Goal: Task Accomplishment & Management: Complete application form

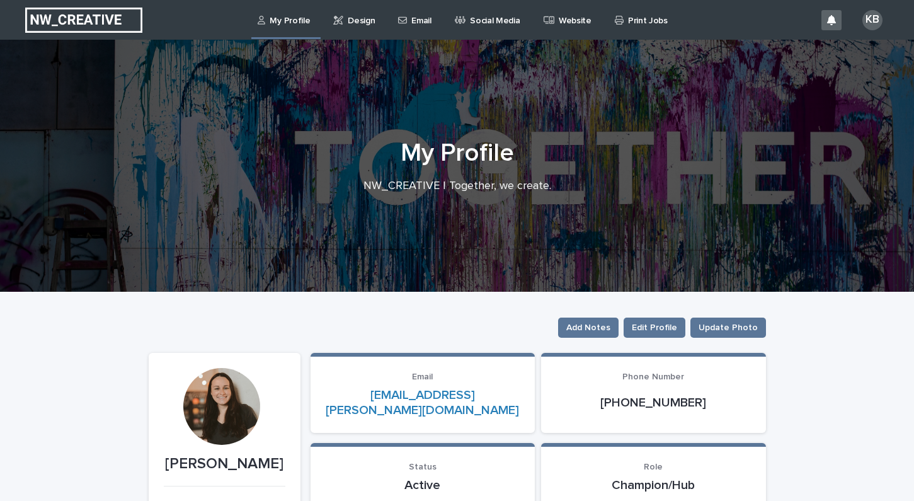
click at [573, 22] on p "Website" at bounding box center [575, 13] width 33 height 26
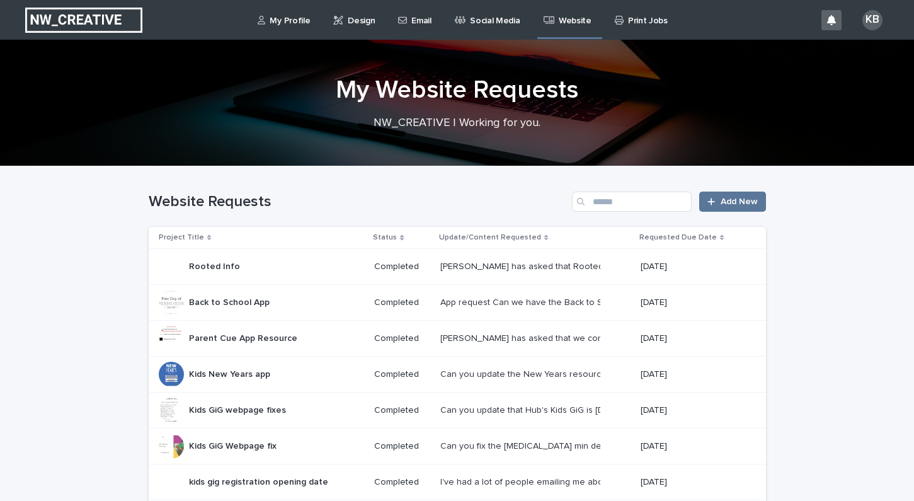
click at [338, 23] on icon at bounding box center [338, 20] width 10 height 9
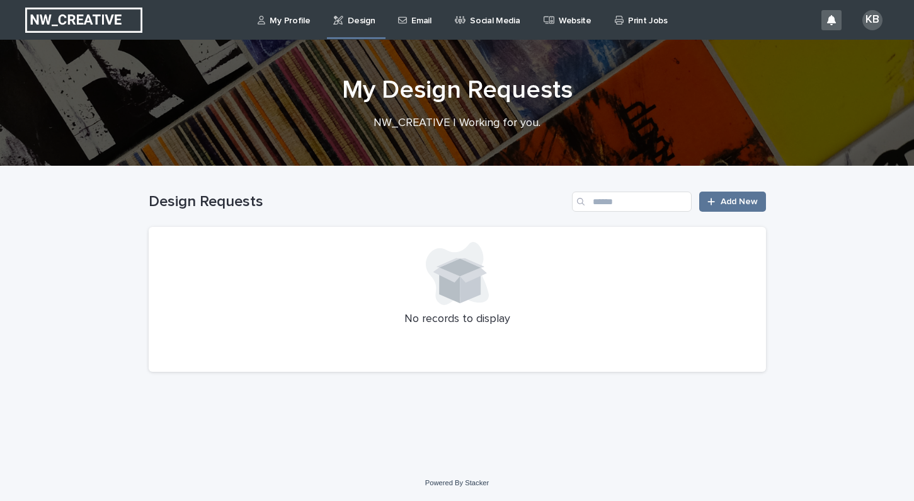
click at [420, 23] on p "Email" at bounding box center [421, 13] width 20 height 26
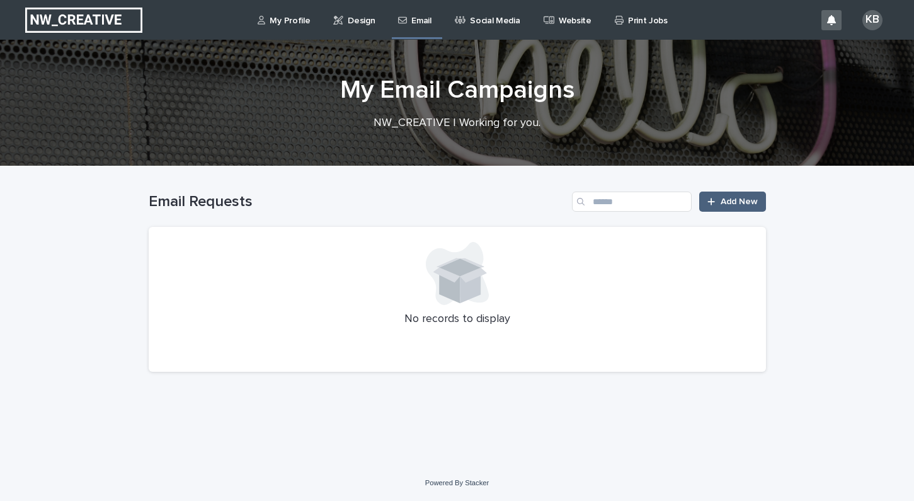
click at [737, 202] on span "Add New" at bounding box center [739, 201] width 37 height 9
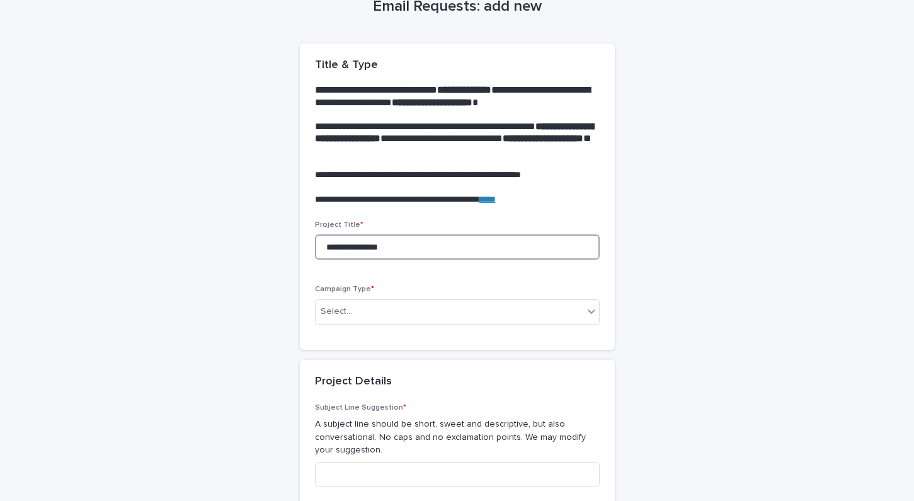
scroll to position [90, 0]
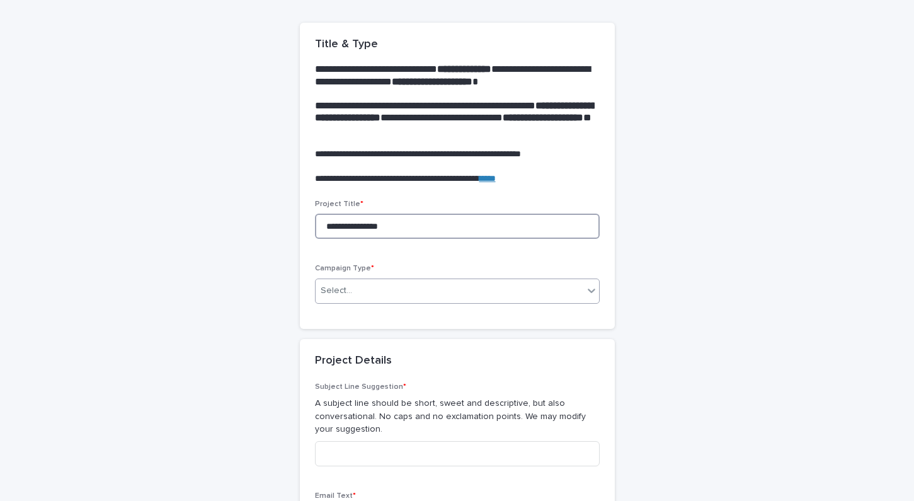
type input "**********"
click at [474, 292] on div "Select..." at bounding box center [450, 290] width 268 height 21
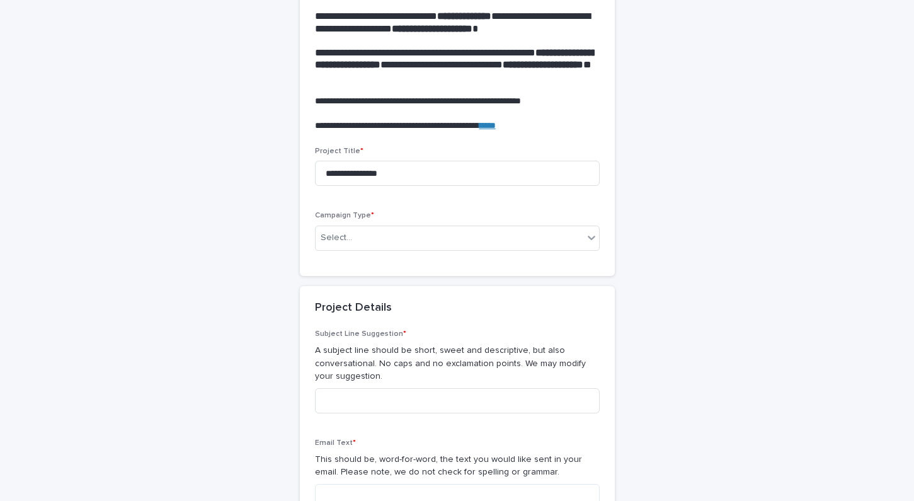
scroll to position [144, 0]
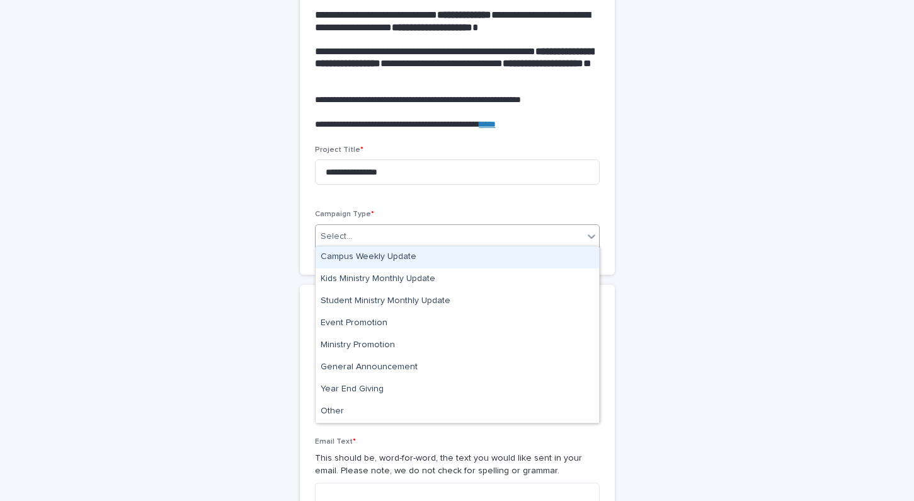
click at [574, 238] on div "Select..." at bounding box center [450, 236] width 268 height 21
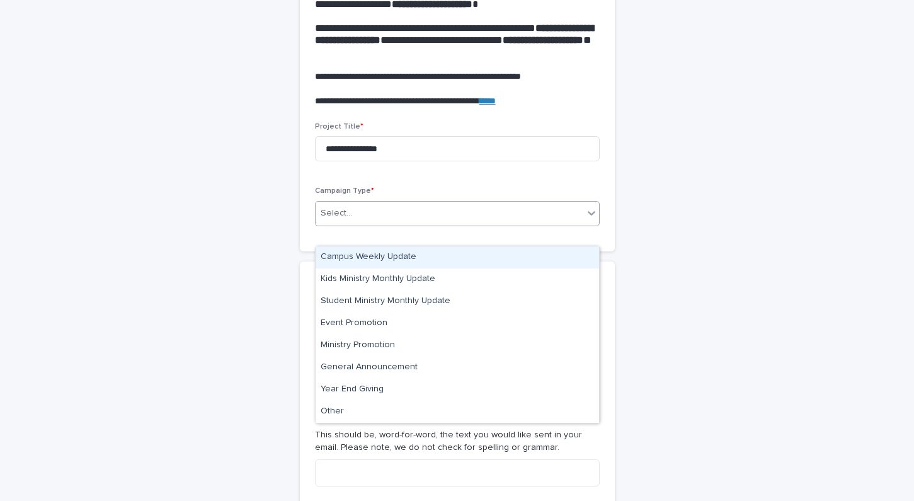
scroll to position [171, 0]
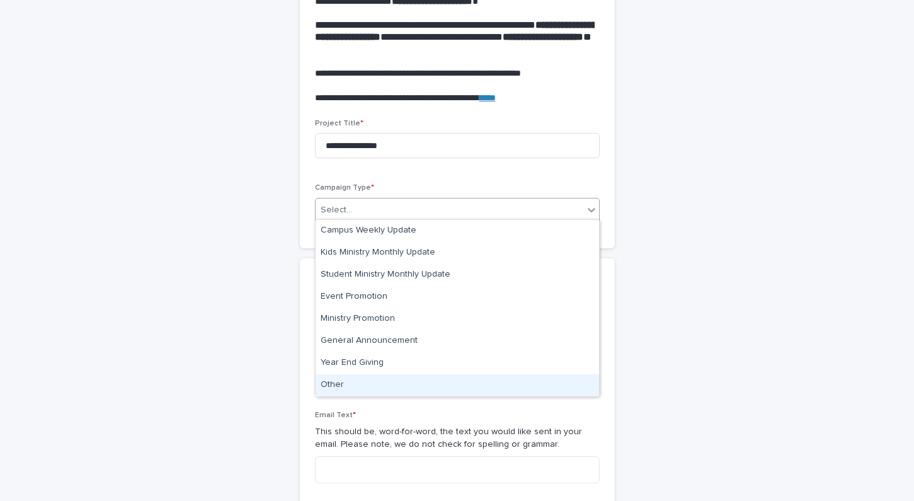
click at [502, 383] on div "Other" at bounding box center [458, 385] width 284 height 22
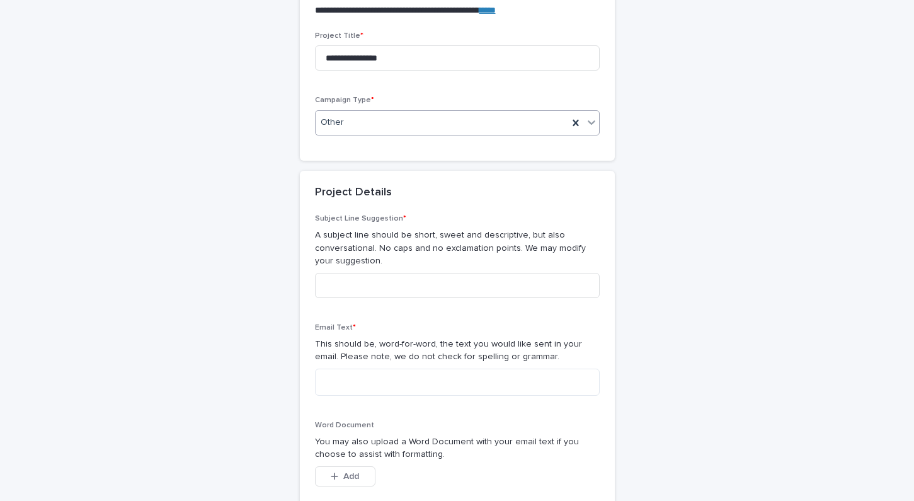
scroll to position [285, 0]
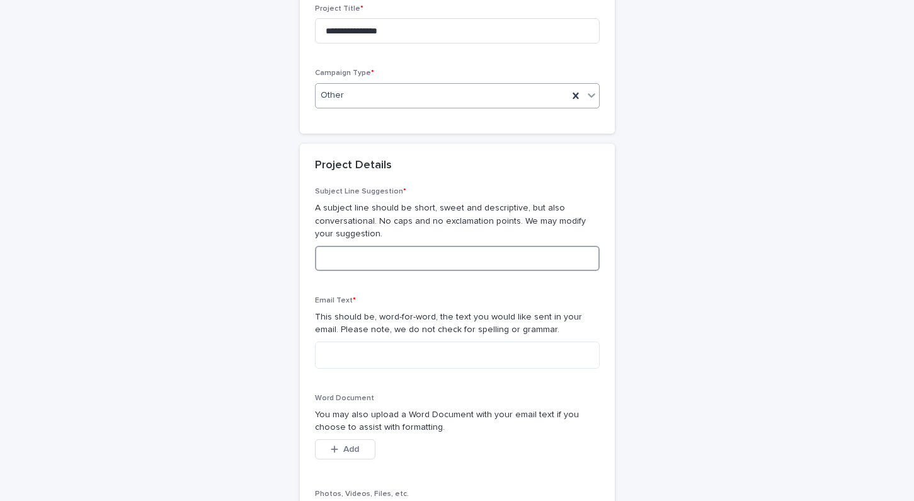
click at [446, 255] on input at bounding box center [457, 258] width 285 height 25
type input "***"
click at [413, 352] on textarea at bounding box center [457, 354] width 285 height 27
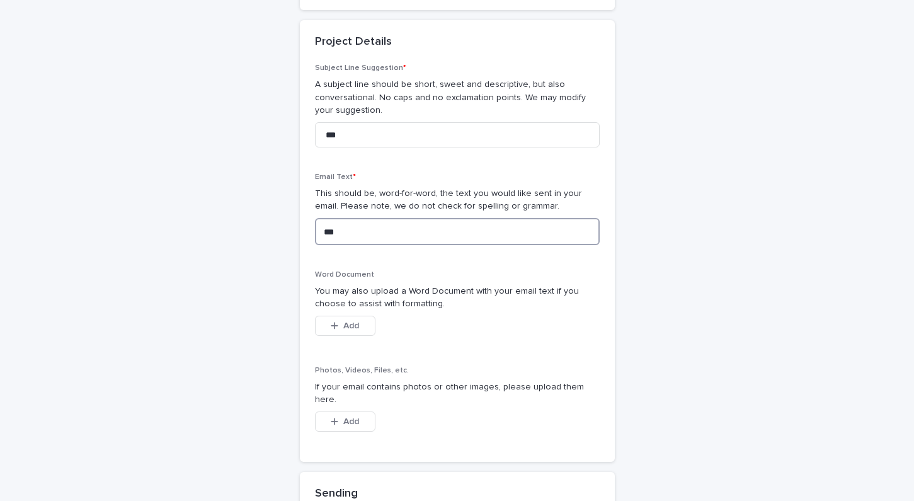
scroll to position [457, 0]
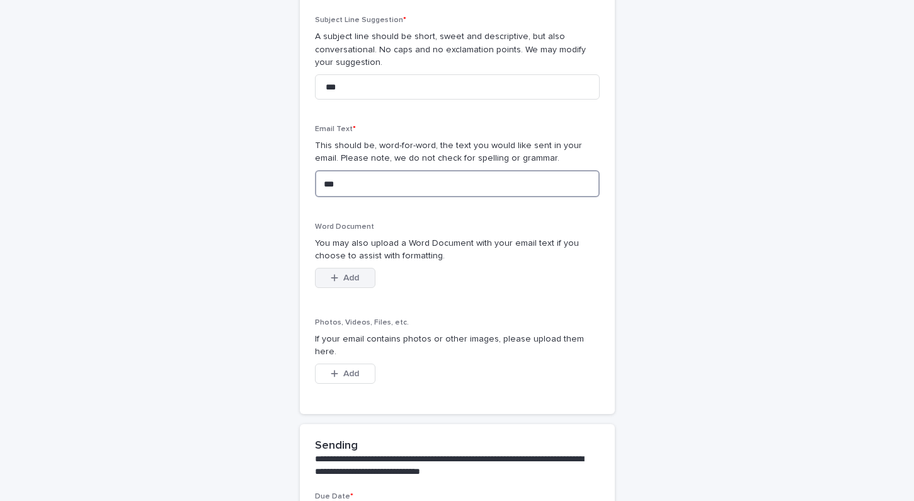
type textarea "***"
click at [348, 268] on button "Add" at bounding box center [345, 278] width 60 height 20
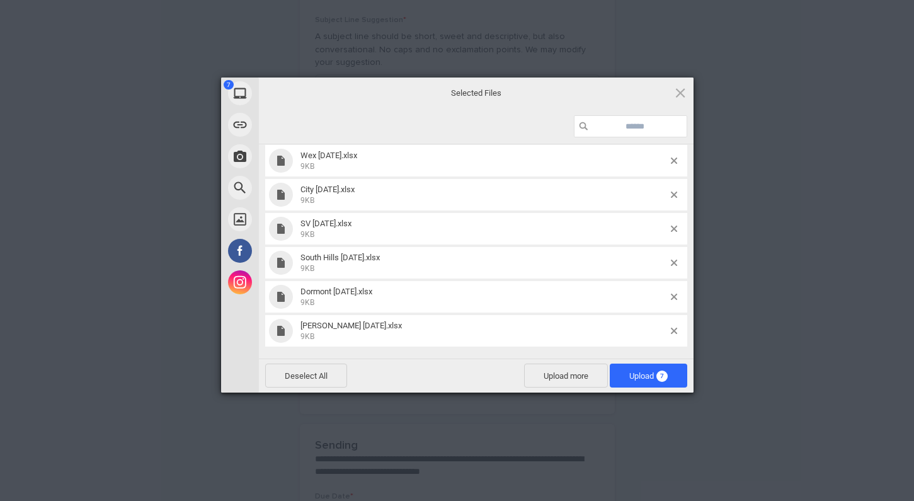
scroll to position [64, 0]
click at [664, 379] on span "7" at bounding box center [661, 375] width 11 height 11
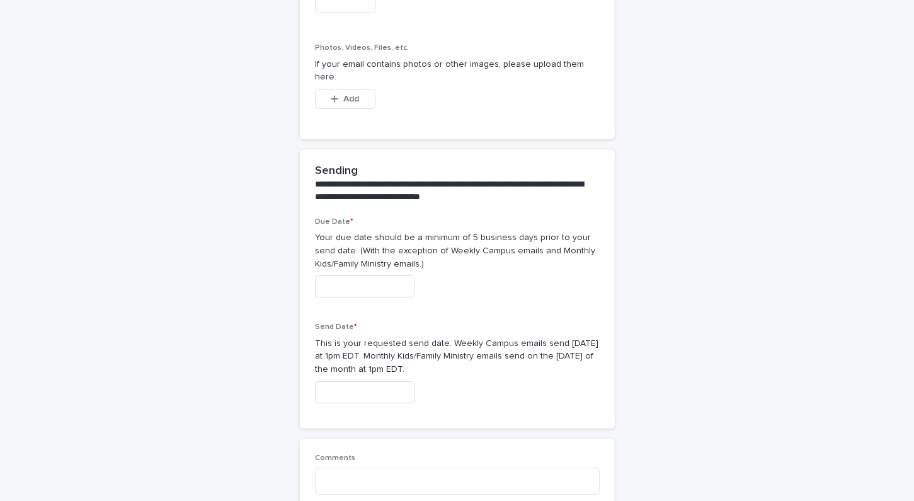
scroll to position [918, 0]
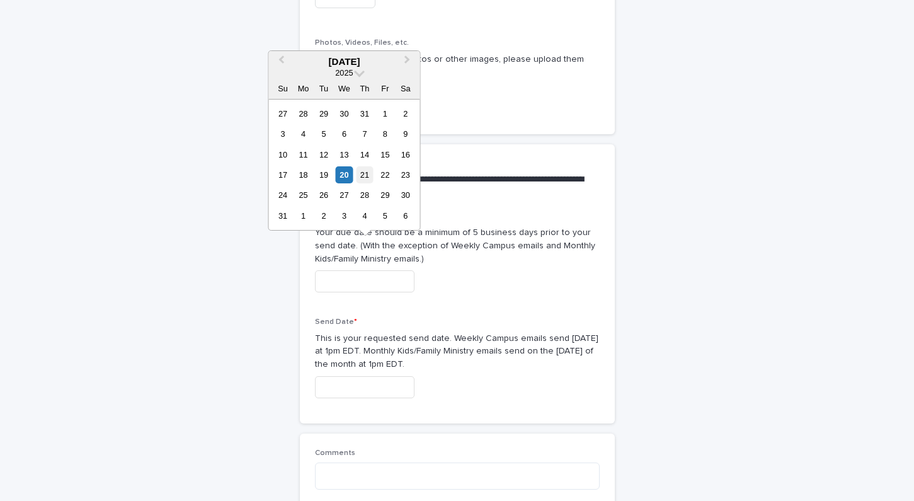
click at [365, 172] on div "21" at bounding box center [364, 174] width 17 height 17
type input "**********"
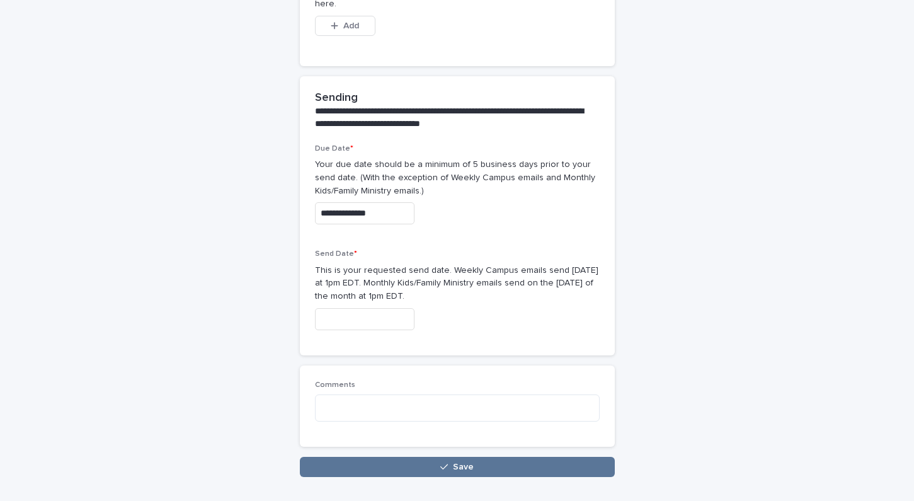
scroll to position [987, 0]
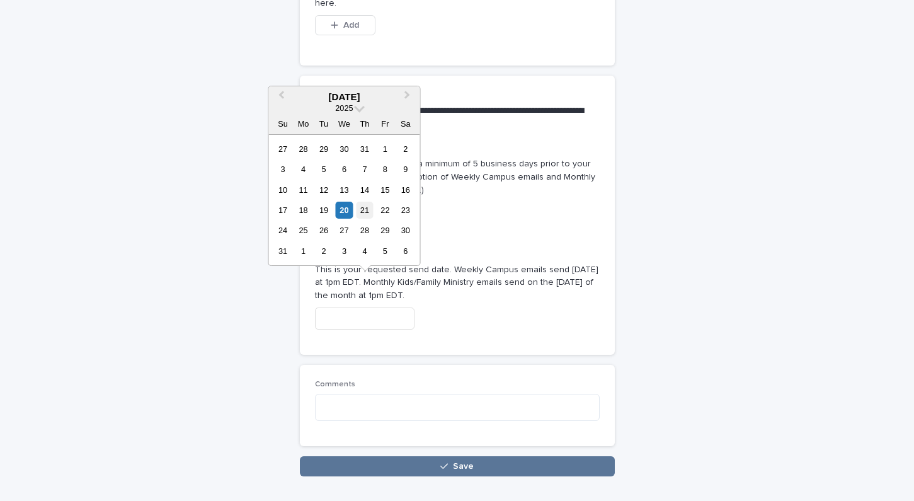
click at [365, 213] on div "21" at bounding box center [364, 210] width 17 height 17
type input "**********"
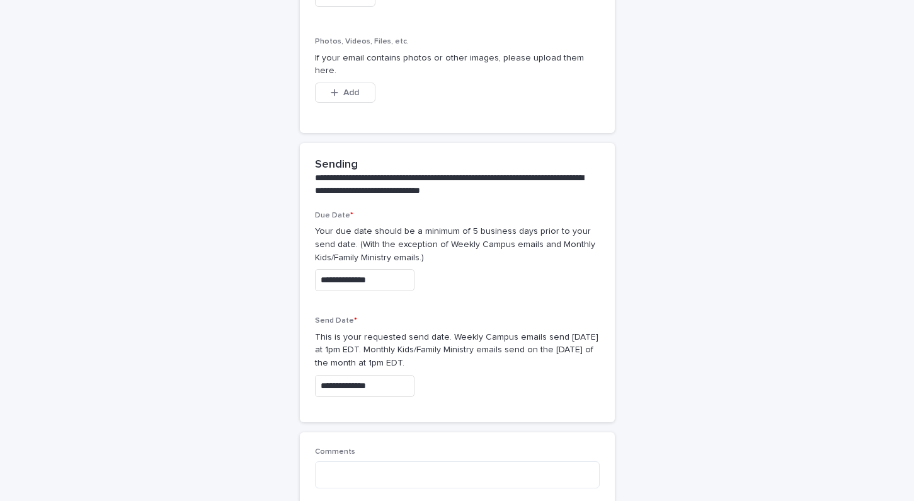
scroll to position [917, 0]
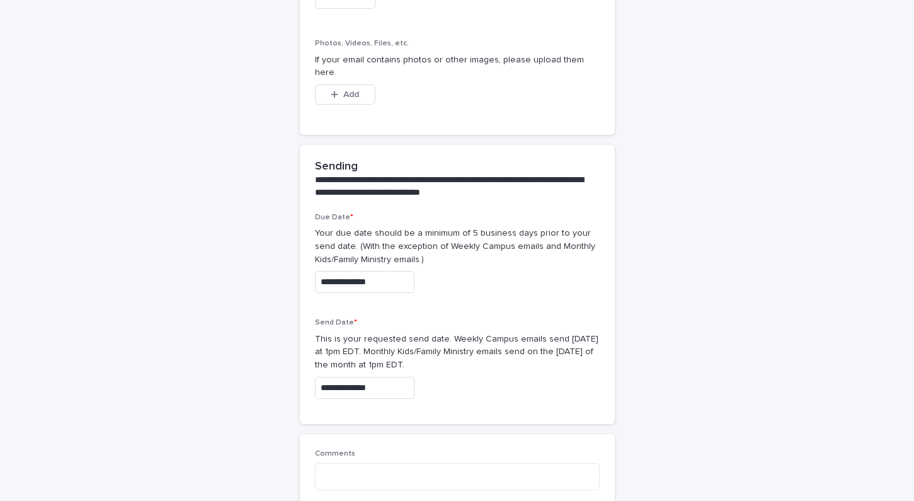
click at [399, 271] on input "**********" at bounding box center [365, 282] width 100 height 22
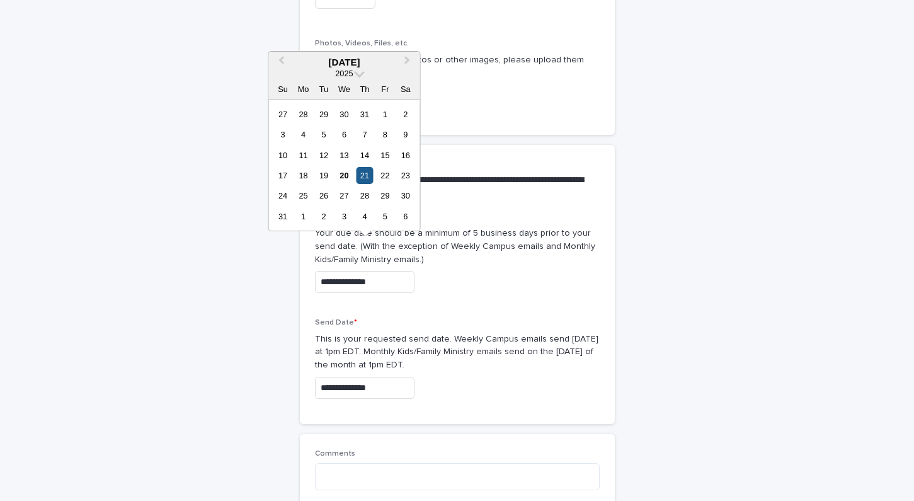
click at [363, 181] on div "21" at bounding box center [364, 175] width 17 height 17
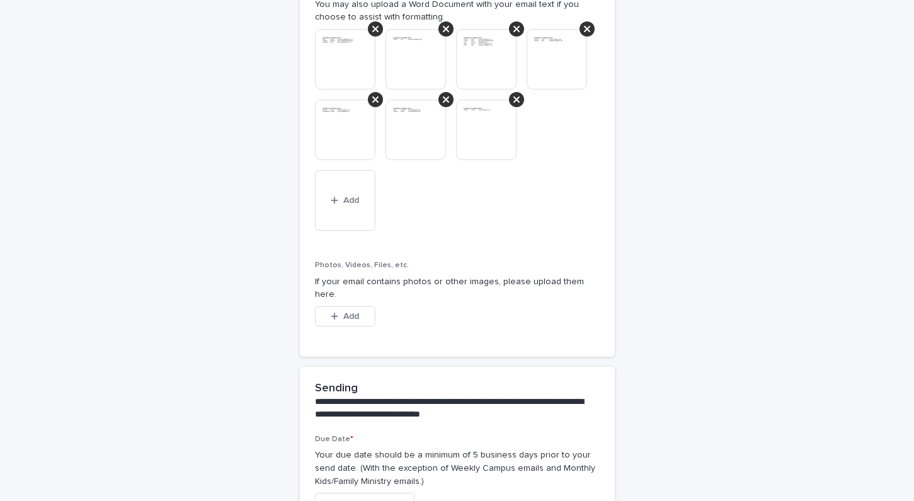
scroll to position [557, 0]
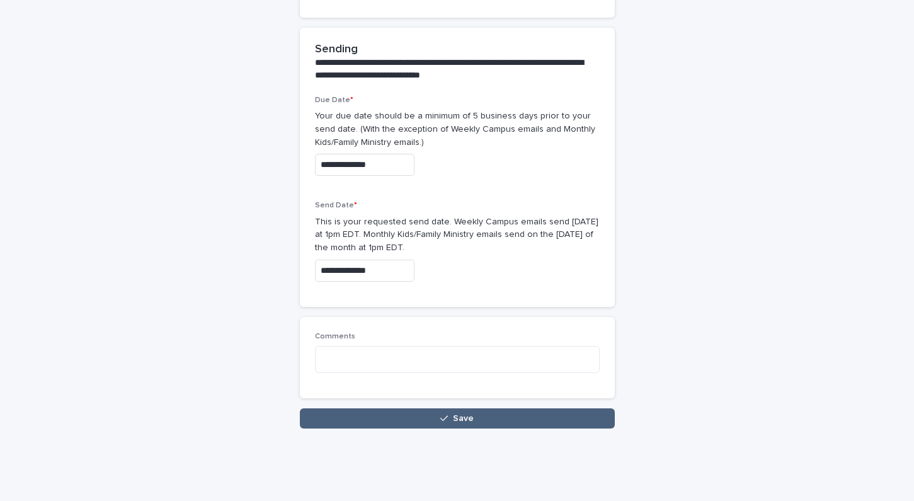
click at [504, 408] on button "Save" at bounding box center [457, 418] width 315 height 20
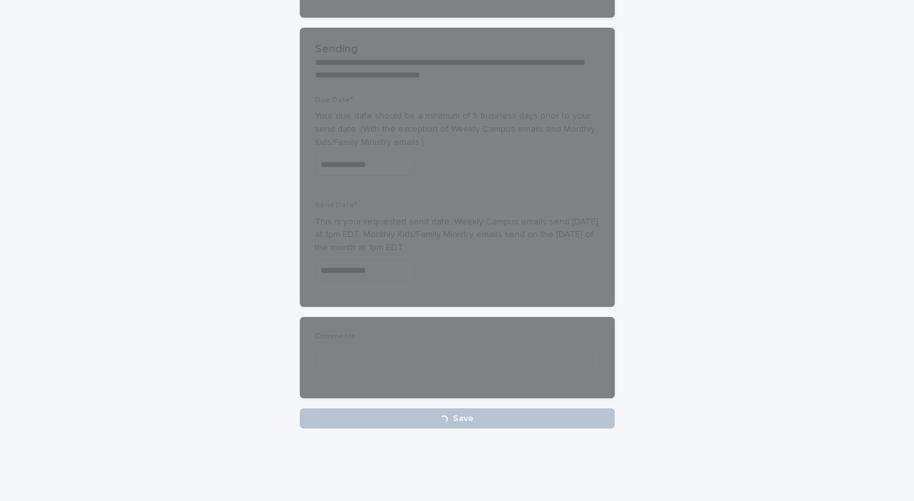
scroll to position [1034, 0]
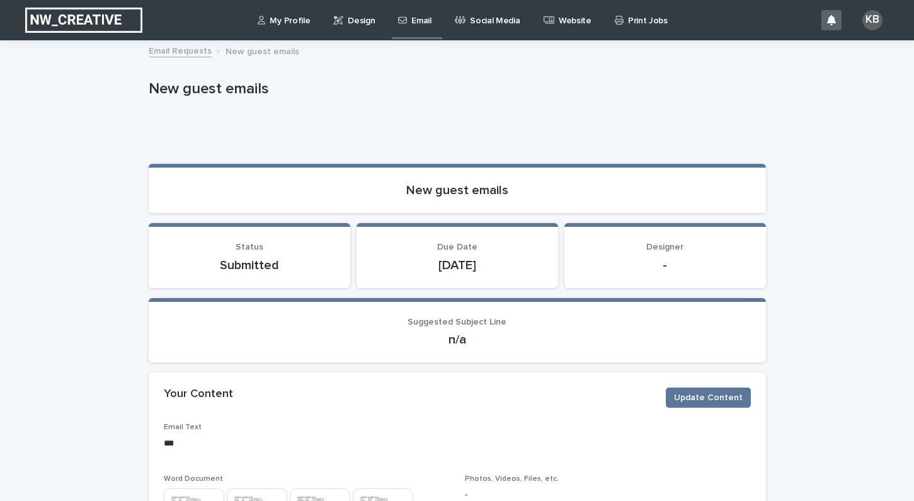
click at [415, 28] on link "Email" at bounding box center [417, 18] width 40 height 37
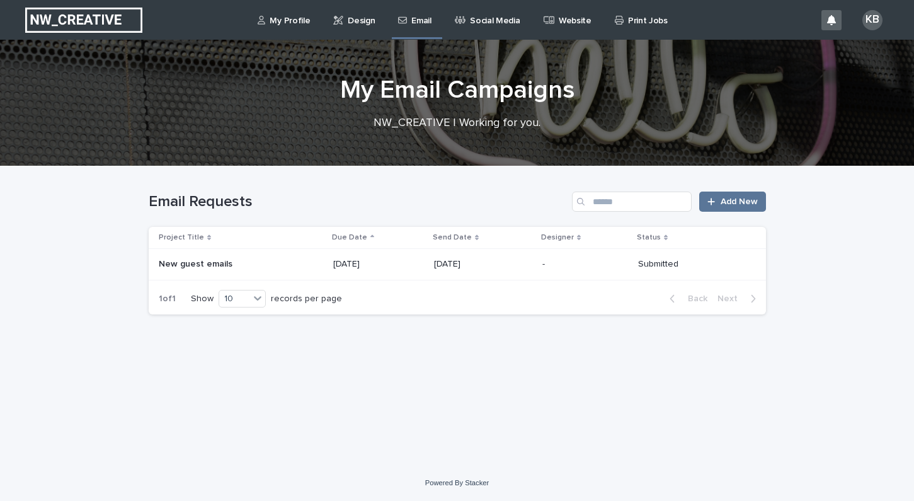
click at [286, 26] on link "My Profile" at bounding box center [285, 19] width 59 height 39
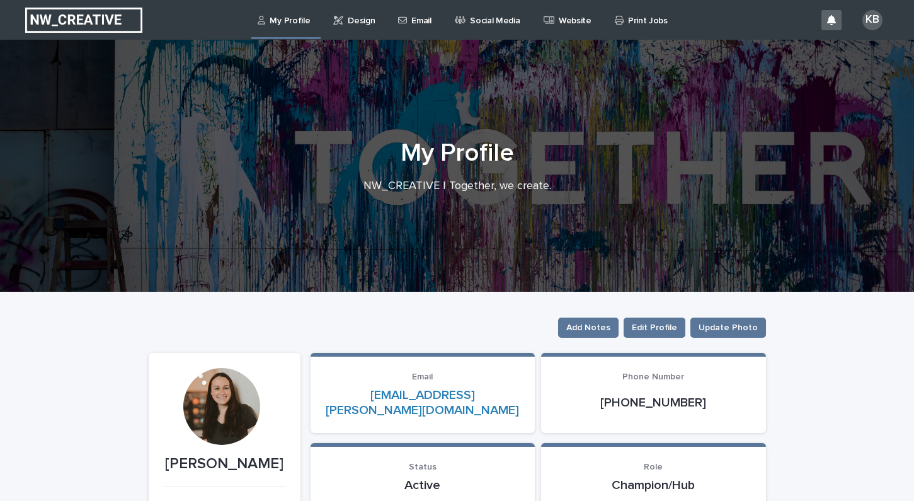
click at [348, 20] on p "Design" at bounding box center [361, 13] width 27 height 26
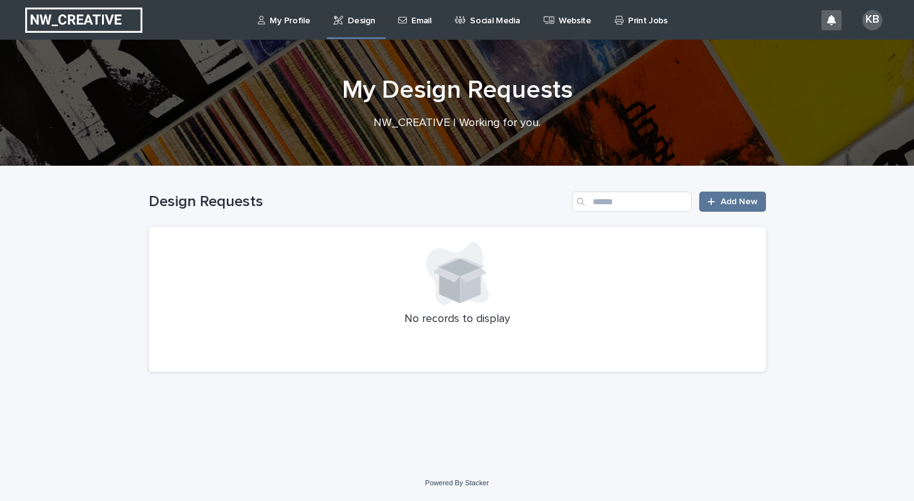
click at [416, 22] on p "Email" at bounding box center [421, 13] width 20 height 26
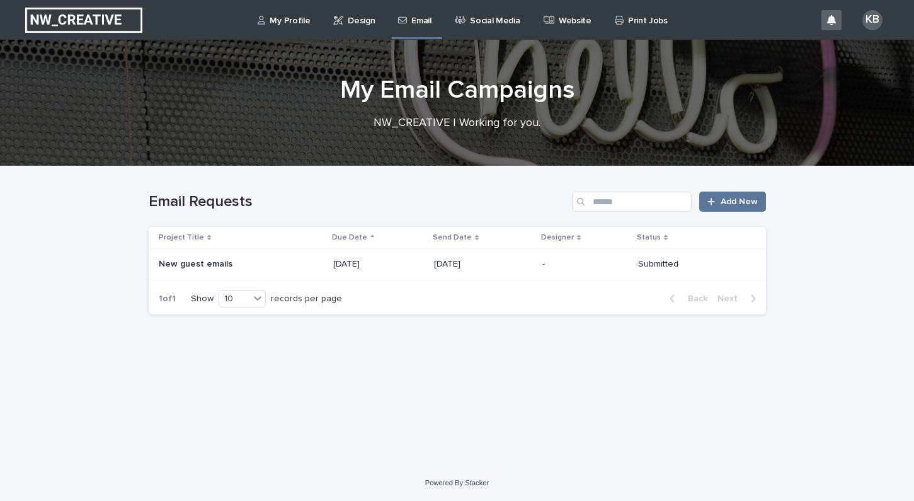
click at [368, 263] on p "[DATE]" at bounding box center [378, 264] width 91 height 11
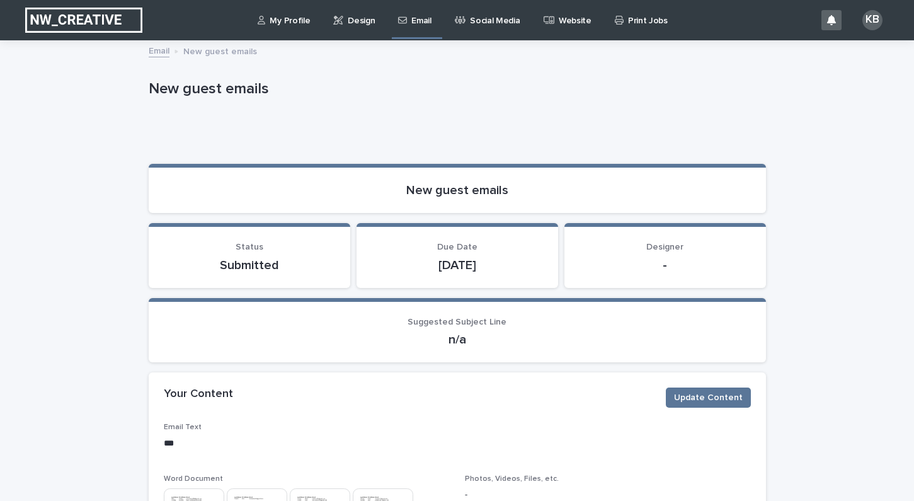
click at [277, 28] on link "My Profile" at bounding box center [285, 19] width 59 height 39
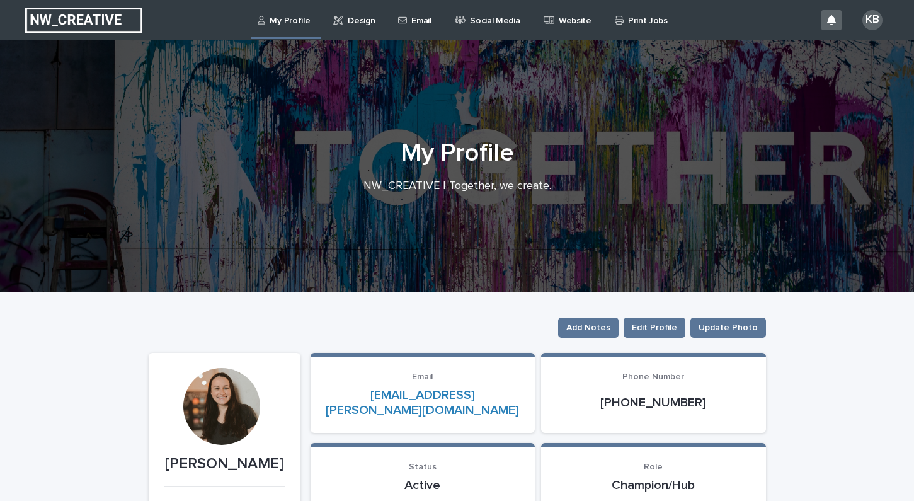
click at [564, 20] on p "Website" at bounding box center [575, 13] width 33 height 26
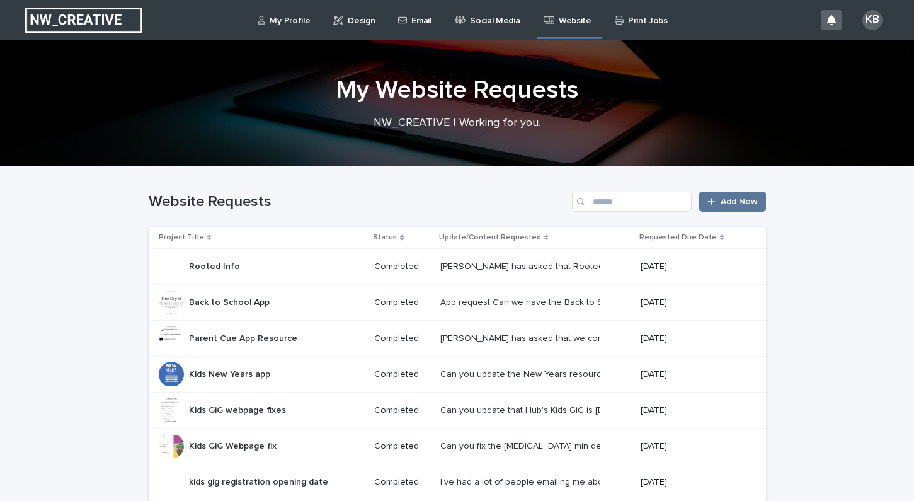
click at [655, 26] on link "Print Jobs" at bounding box center [644, 19] width 60 height 39
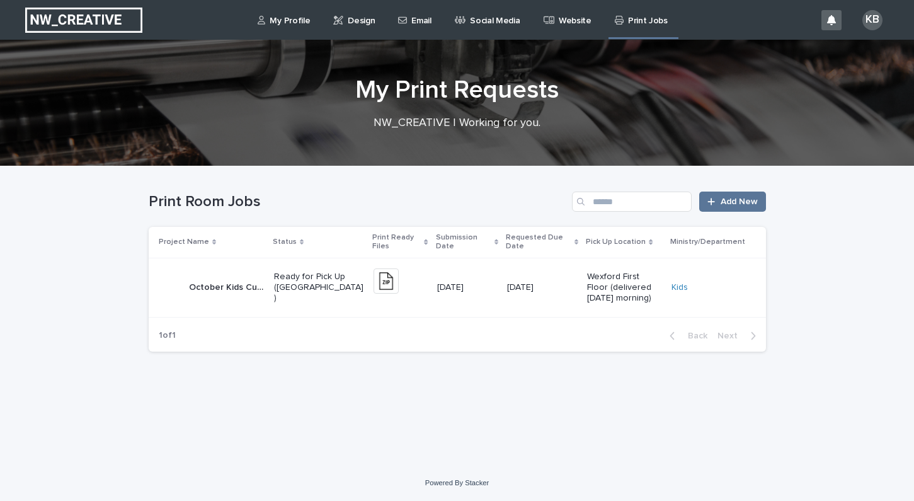
click at [287, 21] on p "My Profile" at bounding box center [290, 13] width 40 height 26
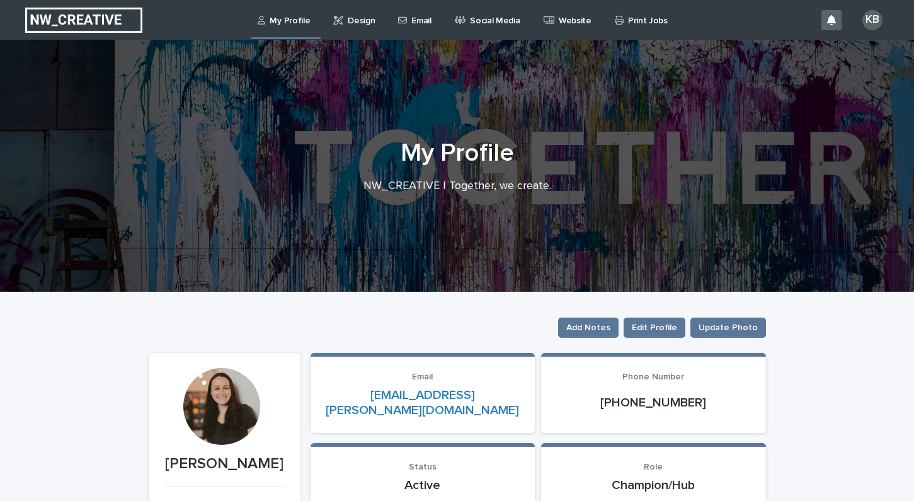
scroll to position [6, 0]
